Goal: Task Accomplishment & Management: Manage account settings

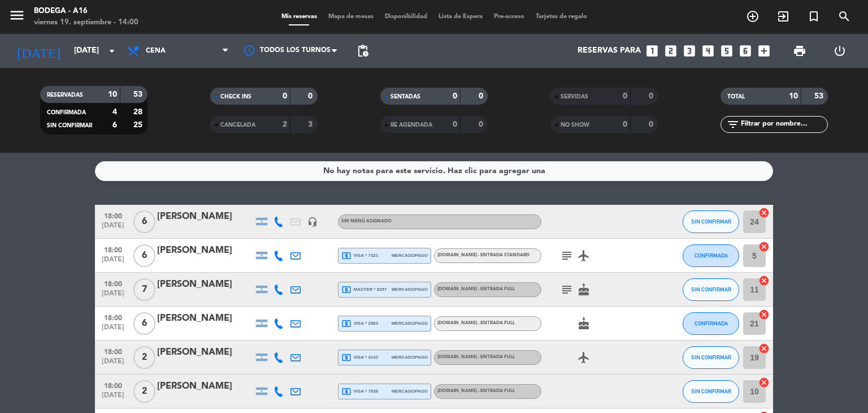
click at [839, 211] on bookings-row "18:00 [DATE] 6 [PERSON_NAME] headset_mic Sin menú asignado SIN CONFIRMAR 24 can…" at bounding box center [434, 374] width 868 height 339
click at [706, 219] on span "SIN CONFIRMAR" at bounding box center [711, 221] width 40 height 6
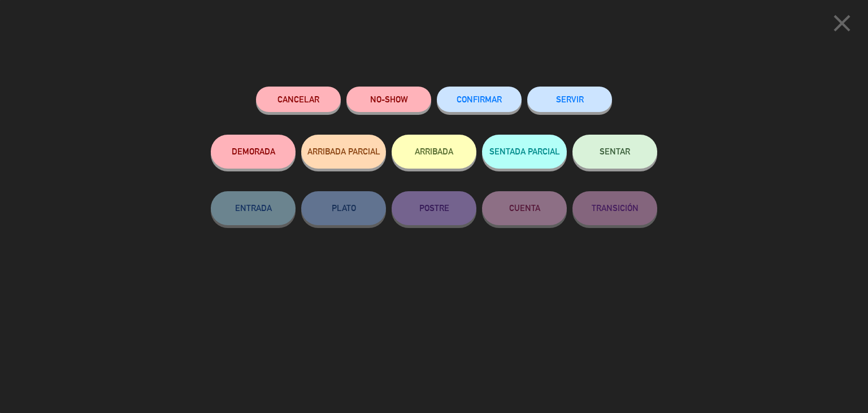
click at [517, 82] on div "Cancelar NO-SHOW CONFIRMAR SERVIR DEMORADA ARRIBADA PARCIAL ARRIBADA SENTADA PA…" at bounding box center [434, 246] width 462 height 334
click at [498, 93] on button "CONFIRMAR" at bounding box center [479, 99] width 85 height 25
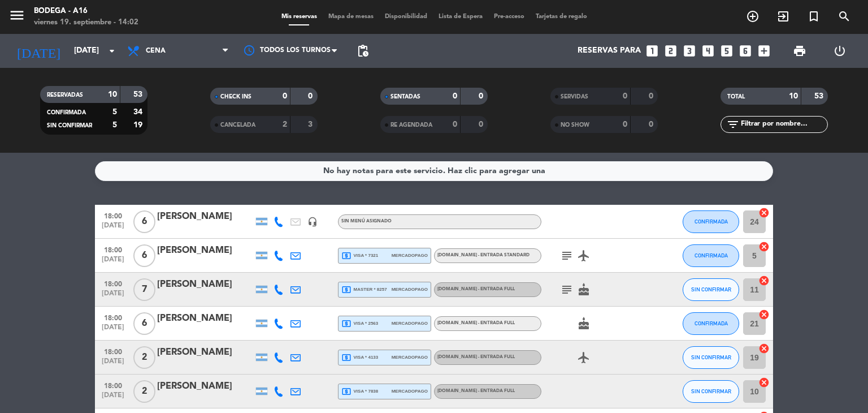
click at [181, 221] on div "[PERSON_NAME]" at bounding box center [205, 216] width 96 height 15
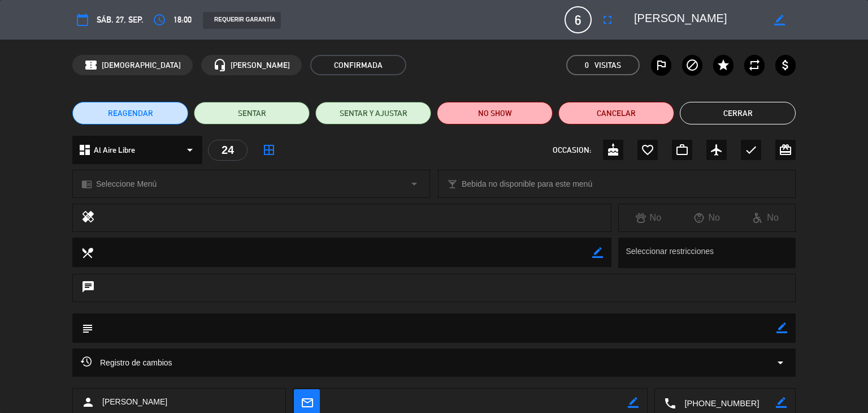
click at [832, 157] on div "dashboard Al Aire Libre arrow_drop_down 24 border_all OCCASION: cake favorite_b…" at bounding box center [434, 156] width 868 height 40
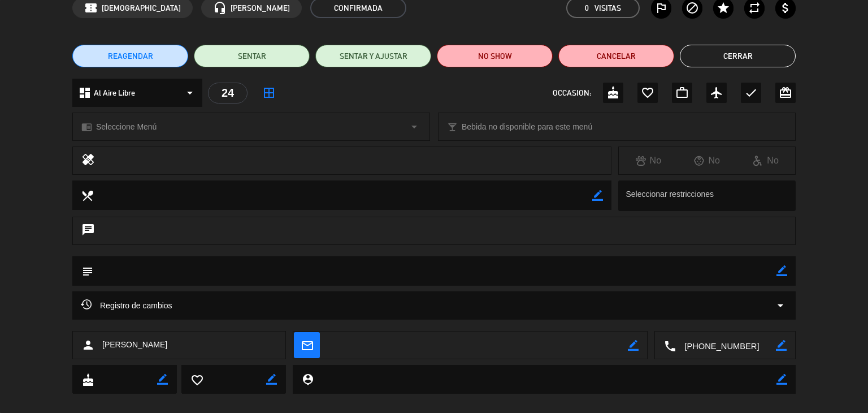
scroll to position [72, 0]
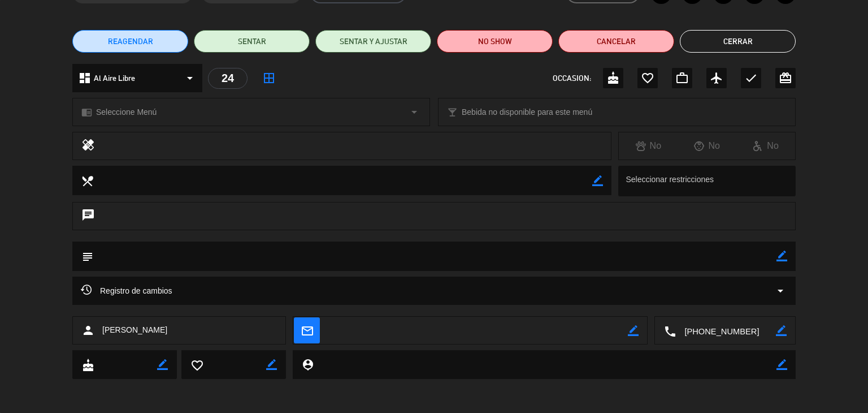
click at [627, 328] on textarea at bounding box center [478, 331] width 300 height 28
click at [637, 332] on icon "border_color" at bounding box center [633, 330] width 11 height 11
click at [429, 332] on textarea at bounding box center [478, 331] width 300 height 28
type textarea "[EMAIL_ADDRESS][DOMAIN_NAME]"
click at [634, 328] on icon at bounding box center [633, 330] width 11 height 11
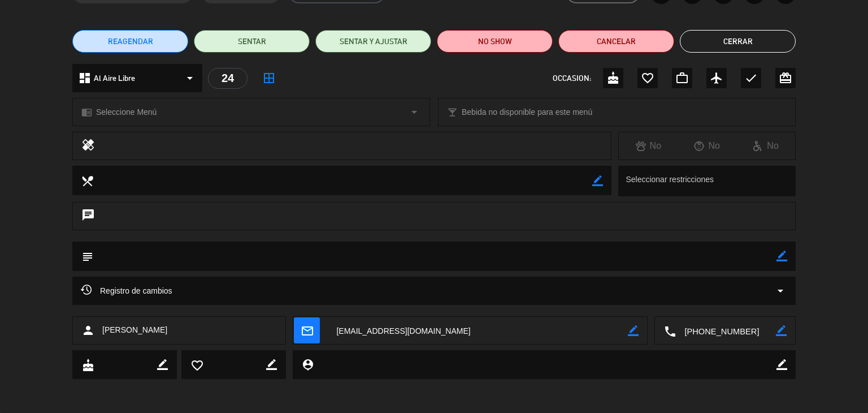
click at [749, 43] on button "Cerrar" at bounding box center [738, 41] width 116 height 23
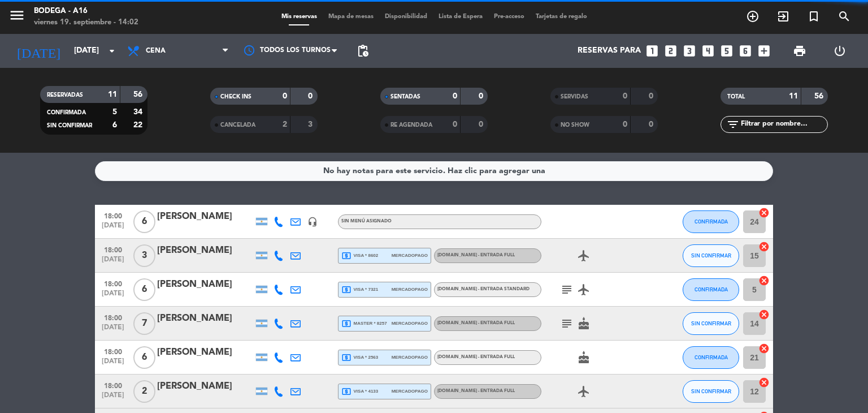
click at [865, 244] on bookings-row "18:00 [DATE] 6 [PERSON_NAME] headset_mic Sin menú asignado CONFIRMADA 24 cancel…" at bounding box center [434, 391] width 868 height 373
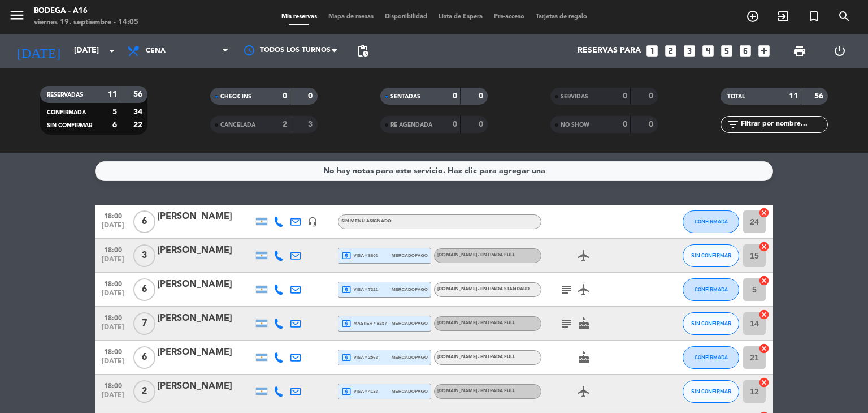
click at [609, 219] on div at bounding box center [593, 221] width 102 height 33
click at [289, 220] on div at bounding box center [295, 221] width 17 height 33
click at [296, 220] on icon at bounding box center [296, 222] width 10 height 10
click at [363, 200] on icon "open_in_new" at bounding box center [367, 202] width 9 height 9
click at [658, 219] on div at bounding box center [658, 221] width 31 height 33
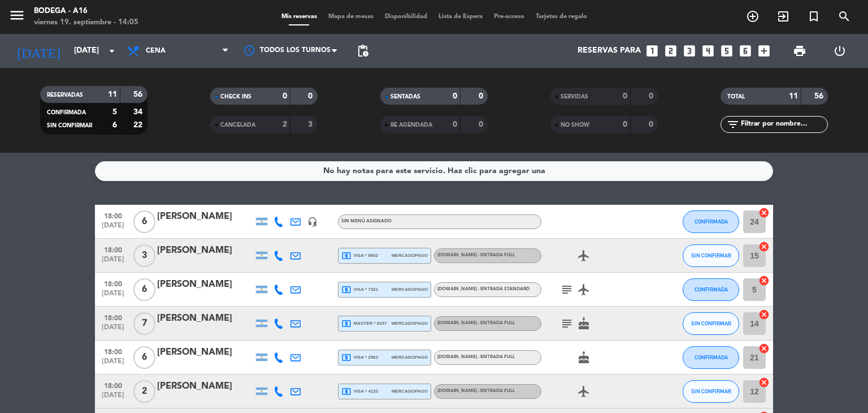
click at [195, 218] on div "[PERSON_NAME]" at bounding box center [205, 216] width 96 height 15
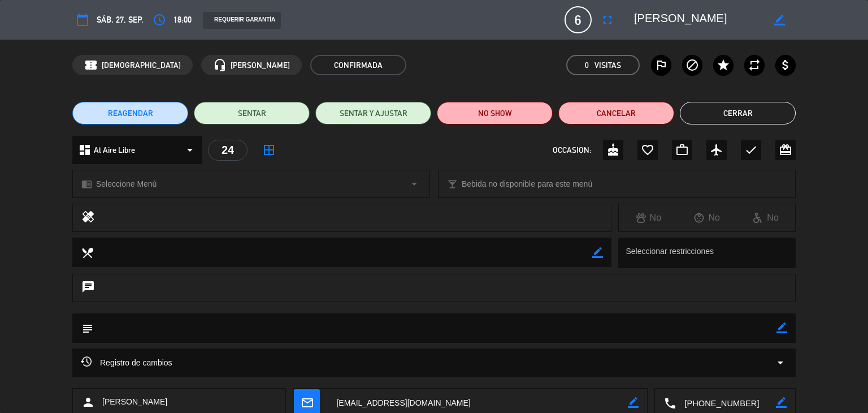
click at [823, 114] on div "REAGENDAR SENTAR SENTAR Y AJUSTAR NO SHOW Cancelar Cerrar" at bounding box center [434, 112] width 868 height 45
click at [818, 212] on div "healing No No No" at bounding box center [434, 221] width 868 height 34
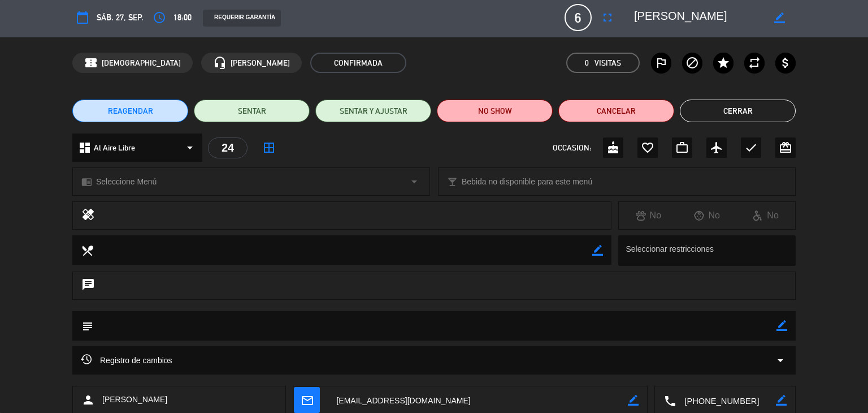
scroll to position [0, 0]
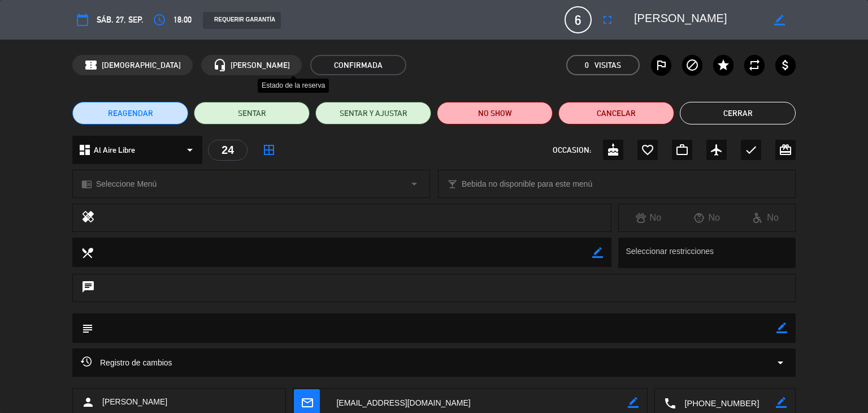
click at [310, 66] on span "CONFIRMADA" at bounding box center [358, 65] width 96 height 20
click at [813, 288] on div "chat" at bounding box center [434, 294] width 868 height 40
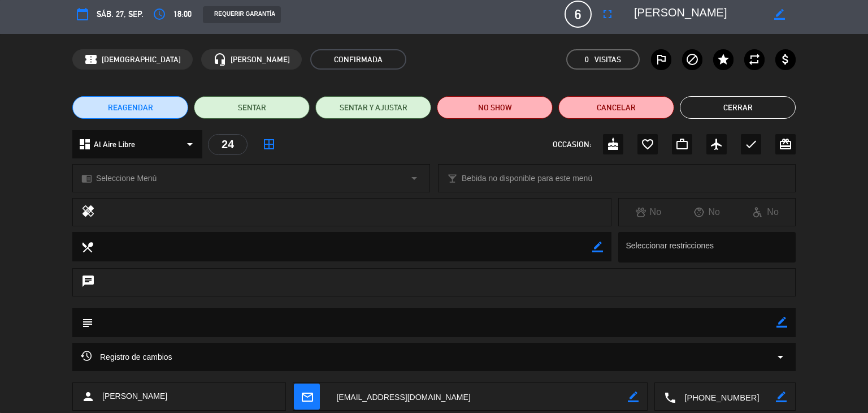
scroll to position [4, 0]
